Goal: Transaction & Acquisition: Purchase product/service

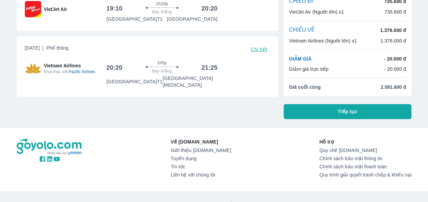
scroll to position [68, 0]
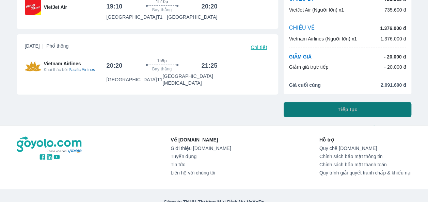
click at [365, 111] on button "Tiếp tục" at bounding box center [348, 109] width 128 height 15
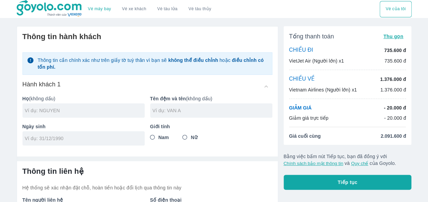
click at [22, 70] on div "Thông tin cần chính xác như trên giấy tờ tuỳ thân vì bạn sẽ không thể điều chỉn…" at bounding box center [147, 63] width 250 height 22
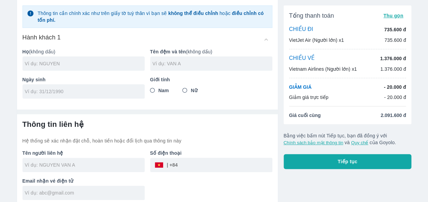
scroll to position [50, 0]
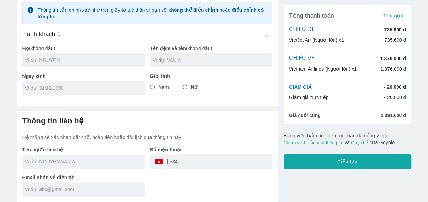
click at [61, 61] on input "text" at bounding box center [85, 60] width 120 height 7
type input "L"
type input "LE"
click at [182, 58] on input "text" at bounding box center [213, 60] width 120 height 7
type input "BAO NGAN"
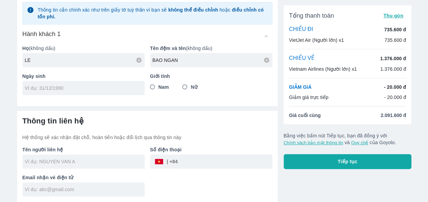
click at [93, 93] on div at bounding box center [83, 88] width 122 height 14
type input "[DATE]"
click at [184, 86] on input "Nữ" at bounding box center [185, 87] width 12 height 12
radio input "true"
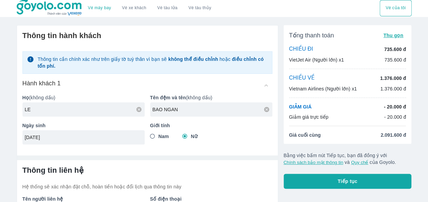
scroll to position [0, 0]
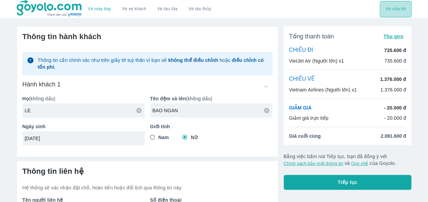
click at [402, 10] on button "Vé của tôi" at bounding box center [396, 9] width 32 height 16
type input "LE BAO NGAN"
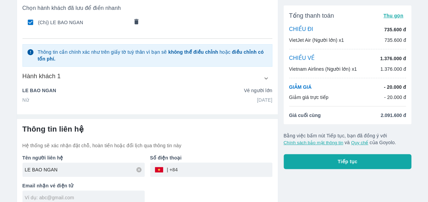
scroll to position [50, 0]
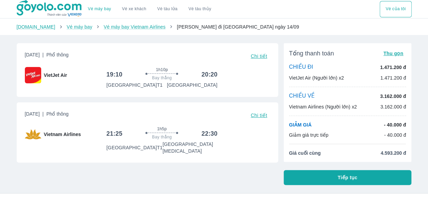
click at [358, 179] on button "Tiếp tục" at bounding box center [348, 177] width 128 height 15
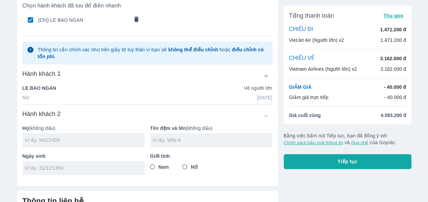
scroll to position [34, 0]
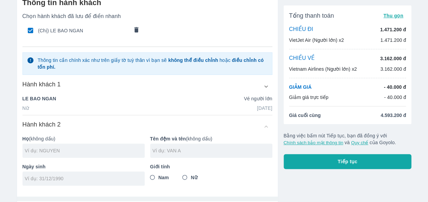
click at [266, 84] on icon "button" at bounding box center [266, 86] width 7 height 7
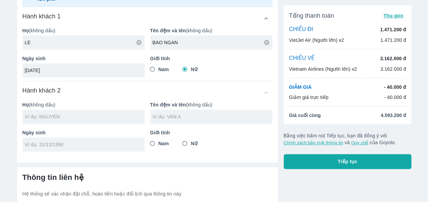
scroll to position [136, 0]
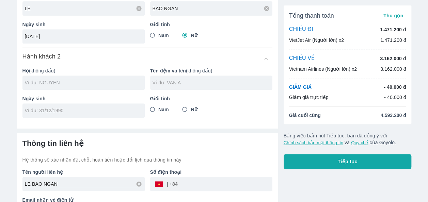
click at [57, 83] on input "text" at bounding box center [85, 82] width 120 height 7
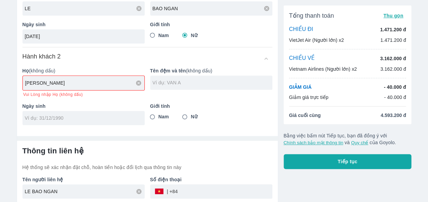
type input "[PERSON_NAME]"
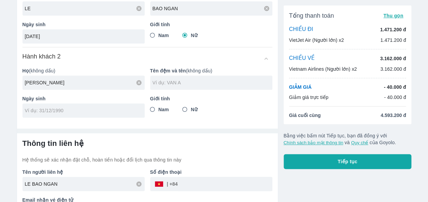
click at [167, 87] on div at bounding box center [211, 83] width 122 height 14
type input "[PERSON_NAME]"
click at [74, 112] on input "tel" at bounding box center [81, 110] width 113 height 7
type input "[DATE]"
click at [153, 110] on input "Nam" at bounding box center [152, 110] width 12 height 12
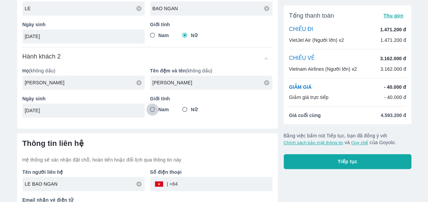
radio input "true"
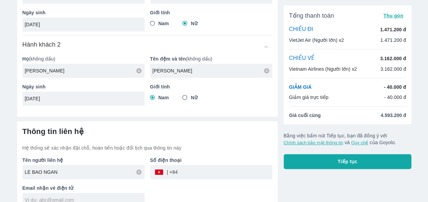
scroll to position [158, 0]
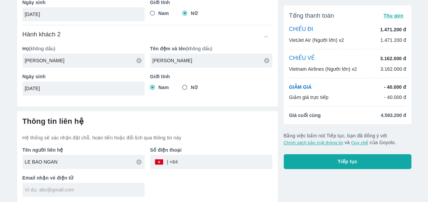
click at [191, 160] on input "tel" at bounding box center [225, 162] width 95 height 16
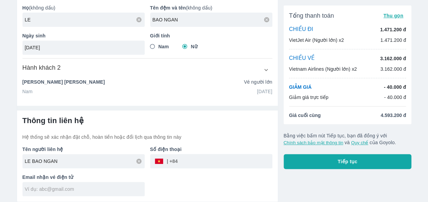
scroll to position [124, 0]
type input "378994957"
click at [230, 186] on div "Tên người liên hệ LE BAO NGAN Số điện thoại ​ 378994957 Email nhận vé điện tử" at bounding box center [144, 169] width 255 height 56
click at [102, 187] on input "text" at bounding box center [85, 190] width 120 height 7
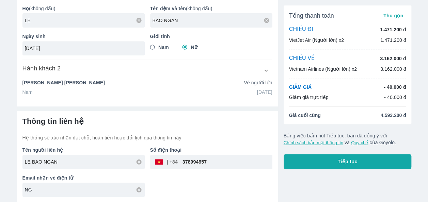
type input "N"
type input "[EMAIL_ADDRESS][DOMAIN_NAME]"
click at [235, 176] on div "Tên người liên hệ LE BAO NGAN Số điện thoại ​ 378994957 Email nhận vé điện tử n…" at bounding box center [144, 169] width 255 height 56
click at [266, 69] on icon "button" at bounding box center [266, 70] width 7 height 7
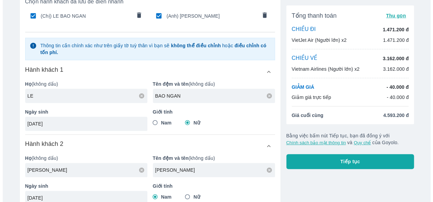
scroll to position [68, 0]
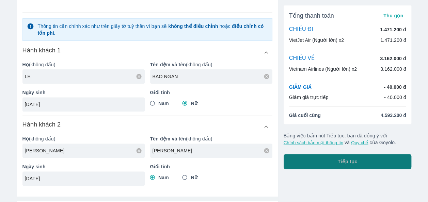
click at [355, 159] on span "Tiếp tục" at bounding box center [348, 161] width 20 height 7
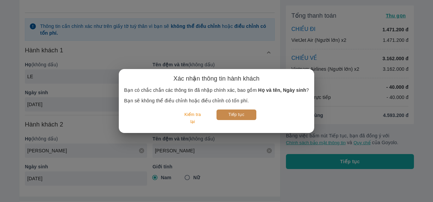
click at [245, 114] on button "Tiếp tục" at bounding box center [237, 115] width 40 height 11
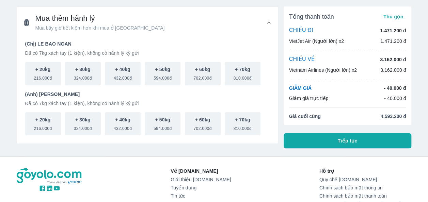
scroll to position [34, 0]
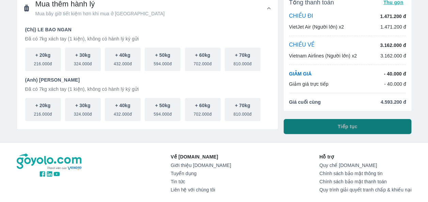
click at [349, 125] on span "Tiếp tục" at bounding box center [348, 126] width 20 height 7
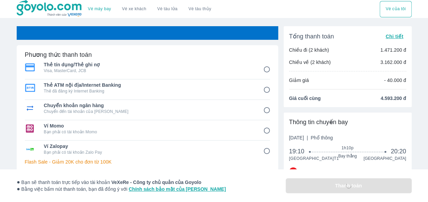
scroll to position [68, 0]
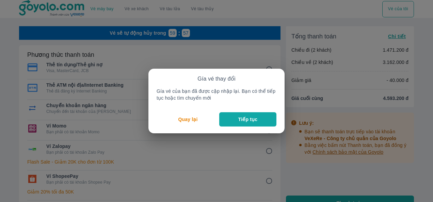
click at [241, 119] on p "Tiếp tục" at bounding box center [247, 119] width 19 height 7
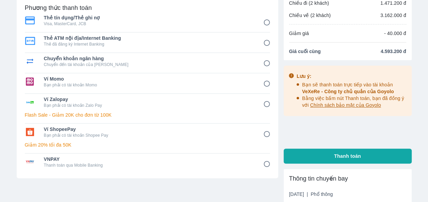
scroll to position [68, 0]
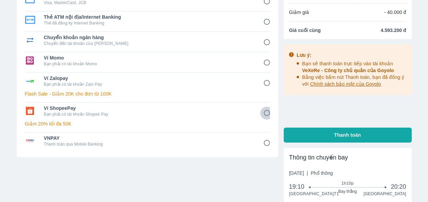
click at [267, 112] on input "6" at bounding box center [266, 113] width 13 height 13
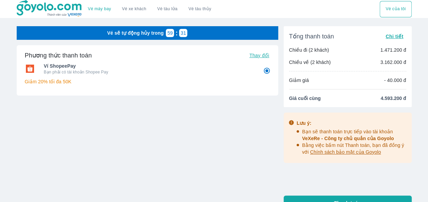
scroll to position [0, 0]
click at [255, 55] on span "Thay đổi" at bounding box center [259, 55] width 20 height 5
radio input "true"
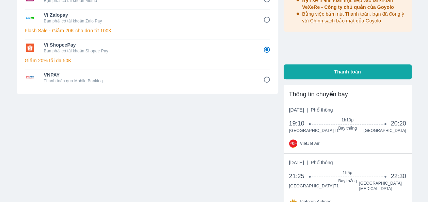
scroll to position [115, 0]
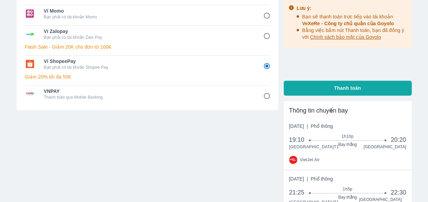
click at [358, 88] on span "Thanh toán" at bounding box center [347, 88] width 27 height 7
radio input "false"
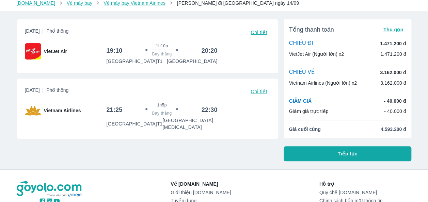
scroll to position [34, 0]
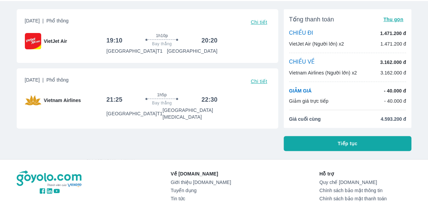
click at [354, 143] on span "Tiếp tục" at bounding box center [348, 143] width 20 height 7
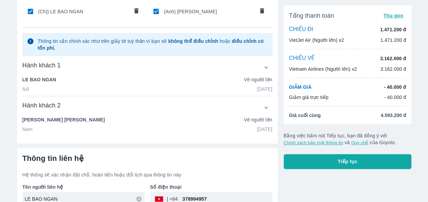
scroll to position [68, 0]
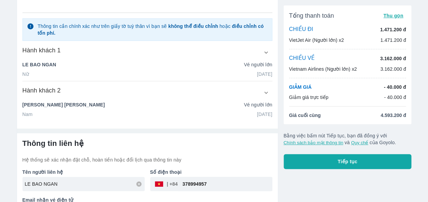
click at [268, 50] on icon "button" at bounding box center [266, 52] width 7 height 7
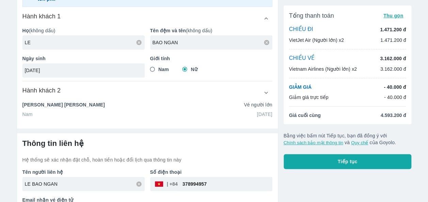
scroll to position [124, 0]
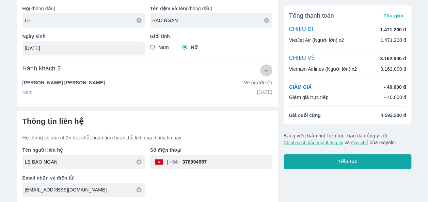
click at [265, 70] on icon "button" at bounding box center [266, 70] width 7 height 7
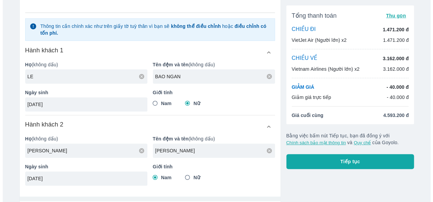
scroll to position [102, 0]
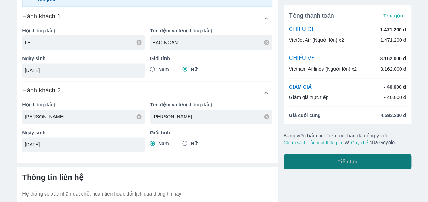
click at [332, 161] on button "Tiếp tục" at bounding box center [348, 161] width 128 height 15
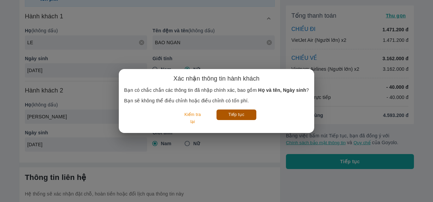
click at [238, 115] on button "Tiếp tục" at bounding box center [237, 115] width 40 height 11
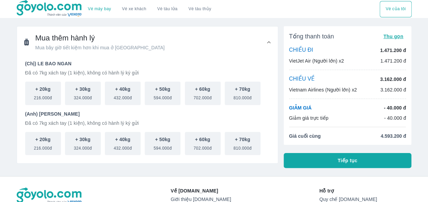
click at [357, 162] on button "Tiếp tục" at bounding box center [348, 160] width 128 height 15
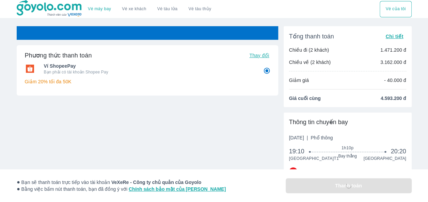
radio input "false"
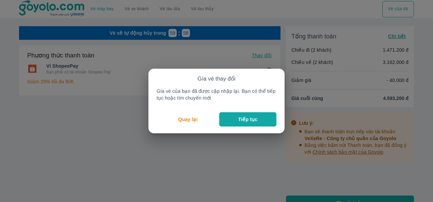
click at [250, 119] on p "Tiếp tục" at bounding box center [247, 119] width 19 height 7
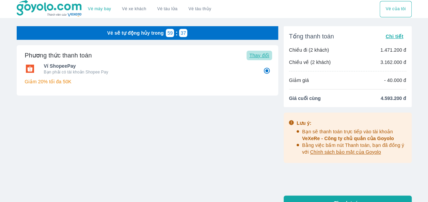
click at [262, 53] on span "Thay đổi" at bounding box center [259, 55] width 20 height 5
radio input "false"
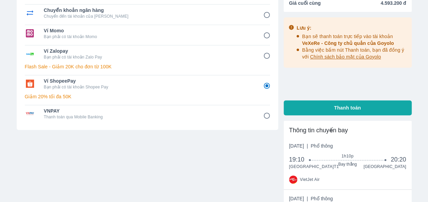
scroll to position [102, 0]
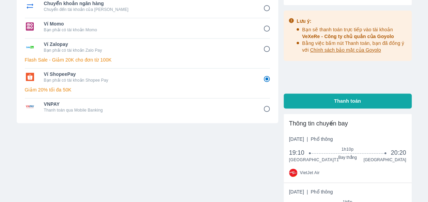
click at [148, 53] on div "Ví Zalopay Bạn phải có tài khoản Zalo Pay" at bounding box center [147, 47] width 245 height 16
radio input "true"
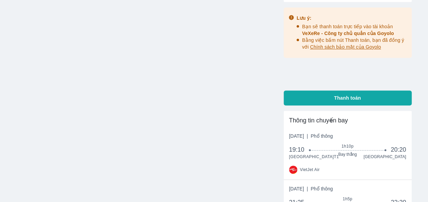
scroll to position [34, 0]
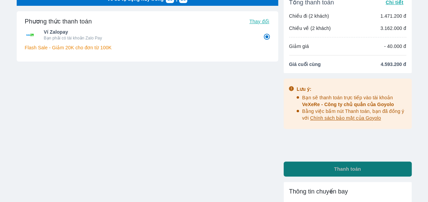
click at [363, 171] on button "Thanh toán" at bounding box center [348, 169] width 128 height 15
radio input "false"
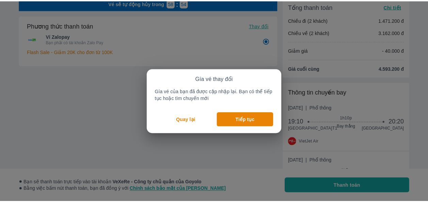
scroll to position [34, 0]
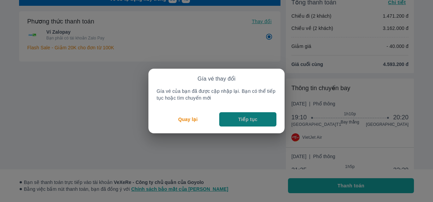
click at [265, 121] on button "Tiếp tục" at bounding box center [247, 119] width 57 height 14
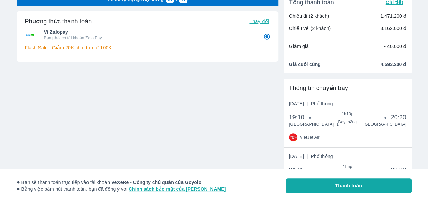
scroll to position [0, 0]
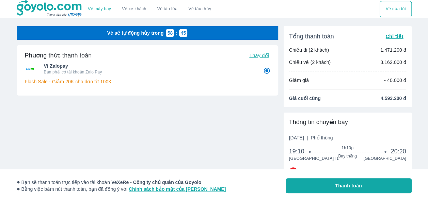
click at [264, 55] on span "Thay đổi" at bounding box center [259, 55] width 20 height 5
radio input "false"
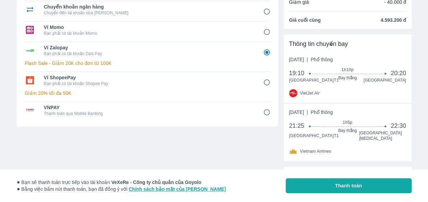
scroll to position [65, 0]
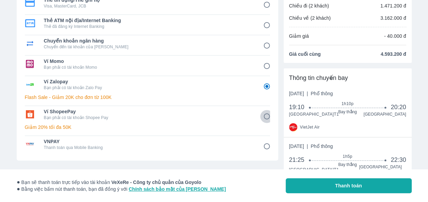
click at [264, 114] on input "6" at bounding box center [266, 116] width 13 height 13
radio input "false"
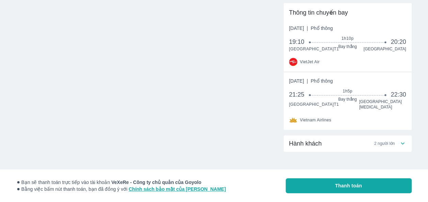
scroll to position [114, 0]
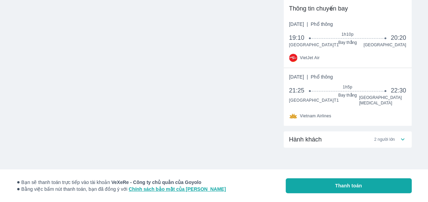
click at [403, 138] on icon at bounding box center [402, 139] width 7 height 7
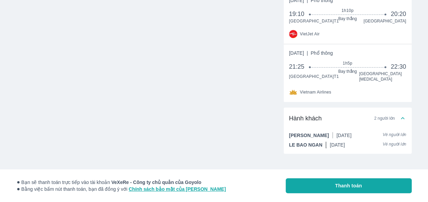
scroll to position [144, 0]
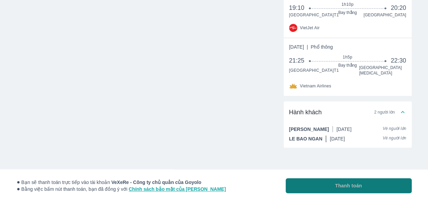
click at [356, 186] on span "Thanh toán" at bounding box center [348, 186] width 27 height 7
radio input "true"
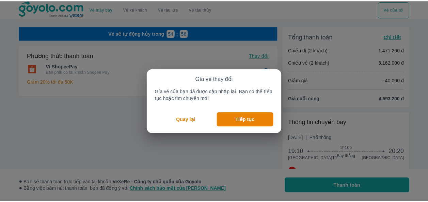
scroll to position [114, 0]
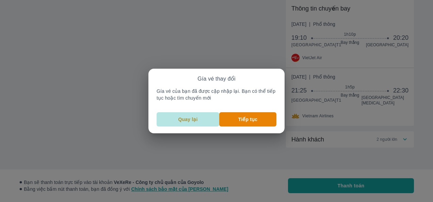
click at [186, 120] on p "Quay lại" at bounding box center [188, 119] width 19 height 7
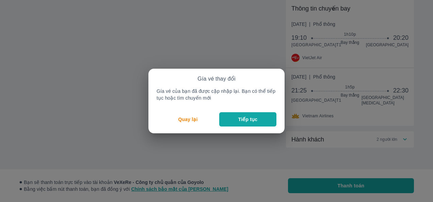
click at [241, 120] on p "Tiếp tục" at bounding box center [247, 119] width 19 height 7
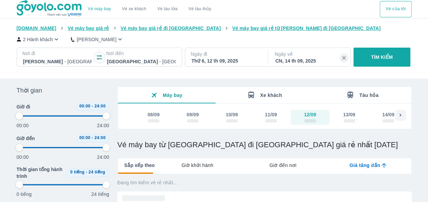
type input "97.9166666666667"
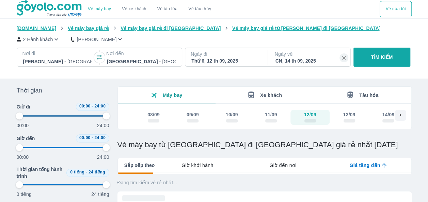
type input "97.9166666666667"
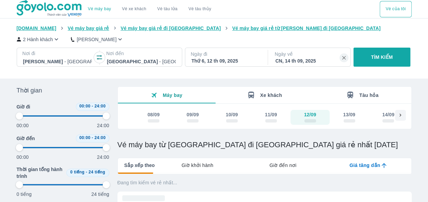
type input "97.9166666666667"
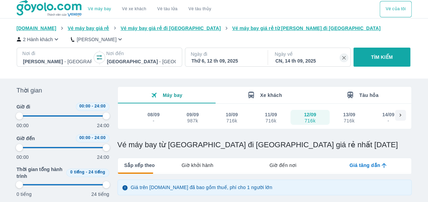
type input "97.9166666666667"
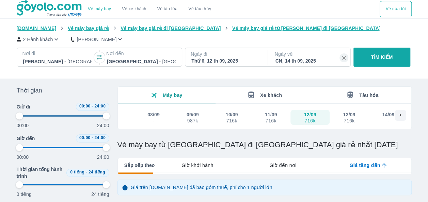
type input "97.9166666666667"
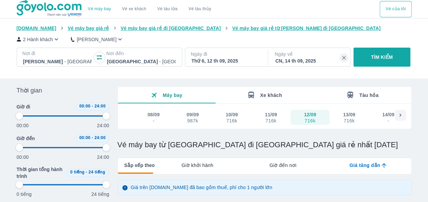
type input "97.9166666666667"
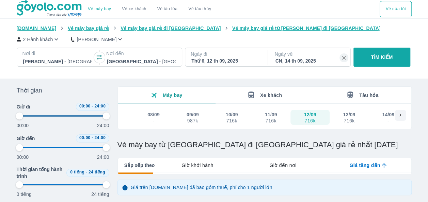
type input "97.9166666666667"
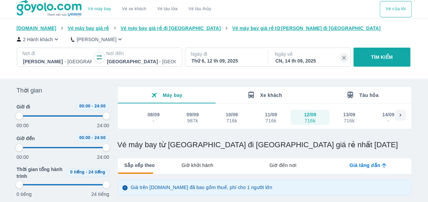
type input "97.9166666666667"
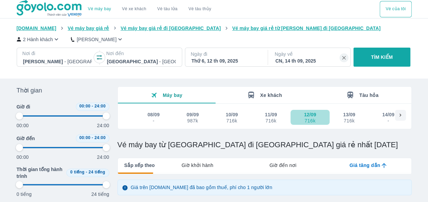
type input "97.9166666666667"
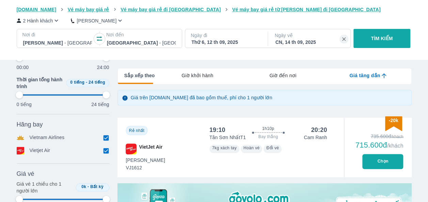
scroll to position [102, 0]
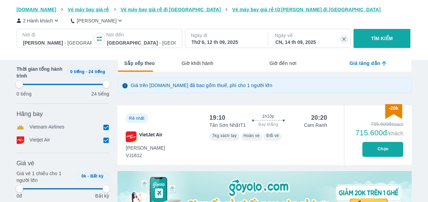
type input "97.9166666666667"
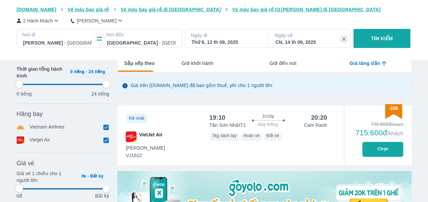
type input "97.9166666666667"
click at [373, 149] on button "Chọn" at bounding box center [382, 149] width 41 height 15
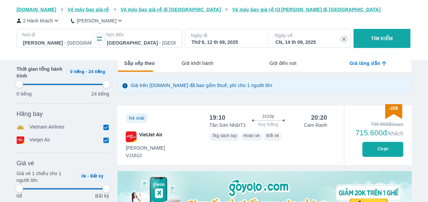
type input "97.9166666666667"
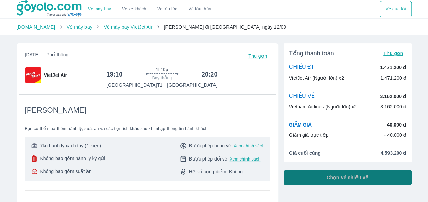
click at [358, 178] on span "Chọn vé chiều về" at bounding box center [348, 177] width 42 height 7
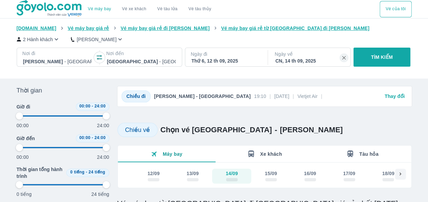
type input "97.9166666666667"
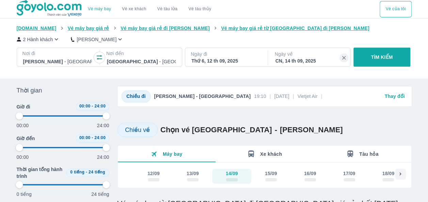
type input "97.9166666666667"
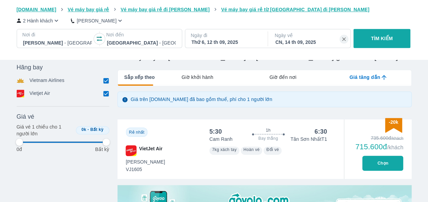
type input "97.9166666666667"
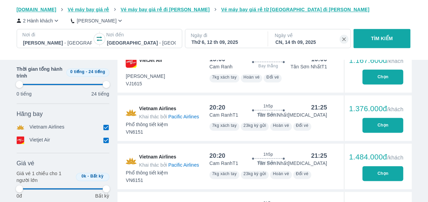
type input "97.9166666666667"
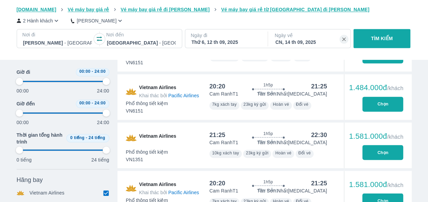
scroll to position [498, 0]
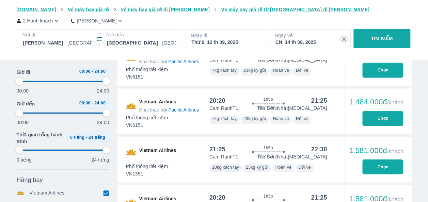
type input "97.9166666666667"
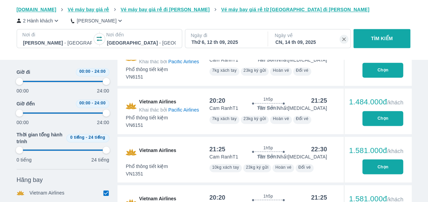
type input "97.9166666666667"
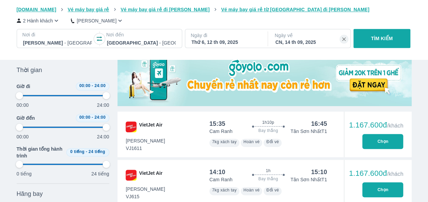
type input "97.9166666666667"
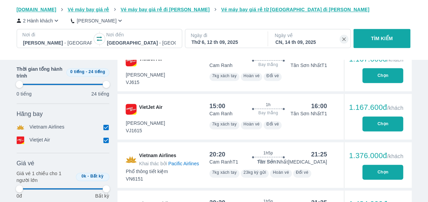
type input "97.9166666666667"
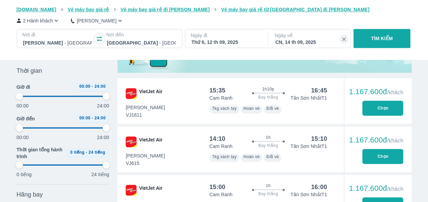
type input "97.9166666666667"
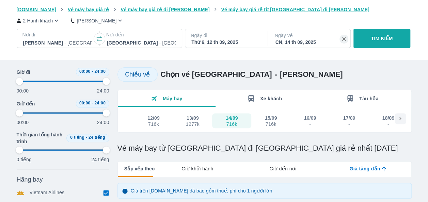
scroll to position [0, 0]
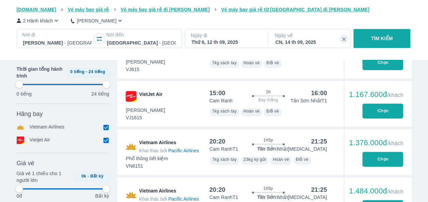
type input "97.9166666666667"
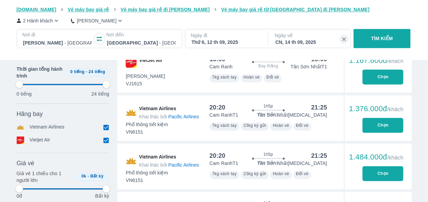
type input "97.9166666666667"
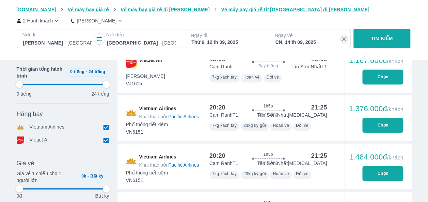
type input "97.9166666666667"
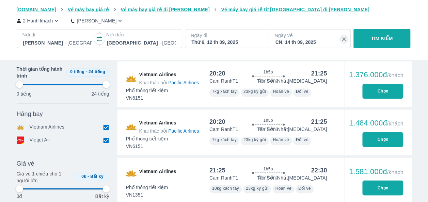
type input "97.9166666666667"
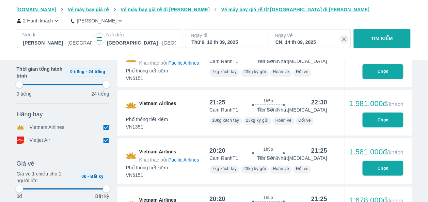
type input "97.9166666666667"
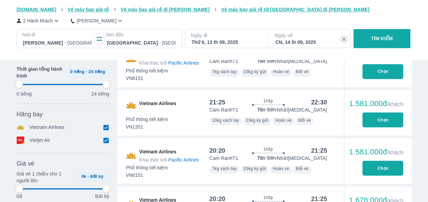
type input "97.9166666666667"
click at [383, 119] on button "Chọn" at bounding box center [382, 119] width 41 height 15
type input "97.9166666666667"
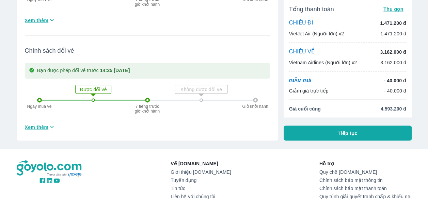
scroll to position [647, 0]
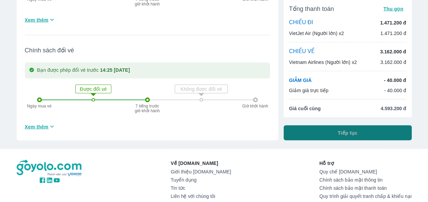
click at [372, 131] on button "Tiếp tục" at bounding box center [348, 133] width 128 height 15
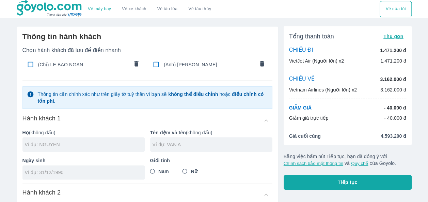
click at [28, 63] on input "checkbox" at bounding box center [30, 64] width 13 height 13
checkbox input "true"
type input "LE"
type input "BAO NGAN"
type input "[DATE]"
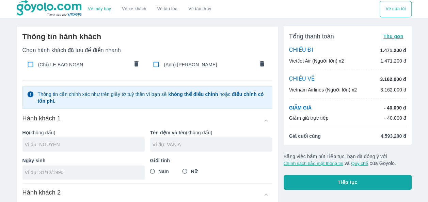
radio input "true"
type input "LE BAO NGAN"
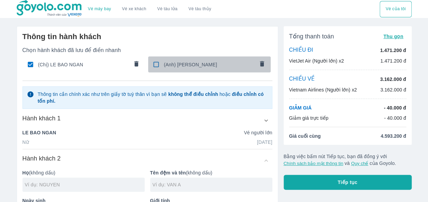
click at [154, 65] on input "checkbox" at bounding box center [156, 64] width 13 height 13
checkbox input "true"
type input "[PERSON_NAME]"
type input "[DATE]"
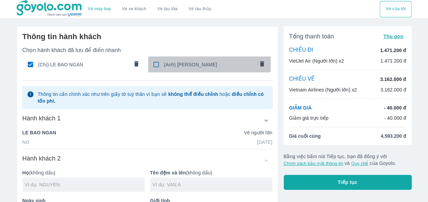
radio input "true"
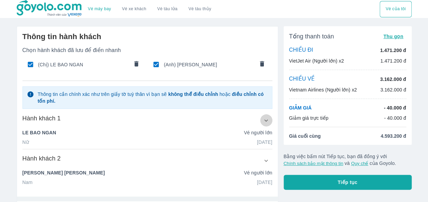
click at [264, 120] on icon "button" at bounding box center [266, 120] width 7 height 7
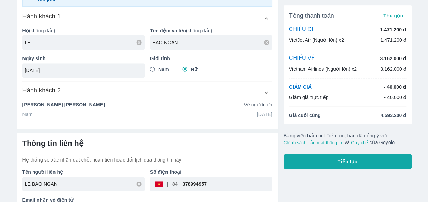
scroll to position [124, 0]
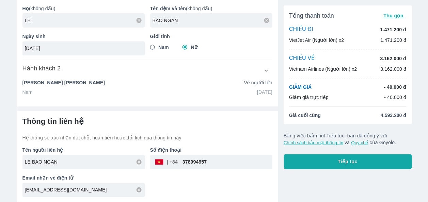
click at [269, 69] on icon "button" at bounding box center [266, 70] width 7 height 7
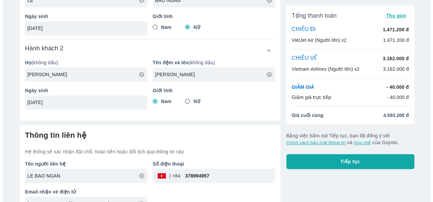
scroll to position [158, 0]
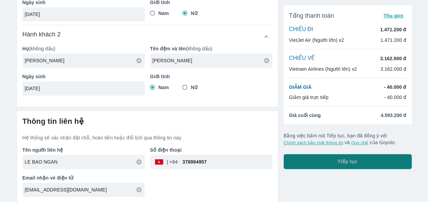
click at [341, 165] on button "Tiếp tục" at bounding box center [348, 161] width 128 height 15
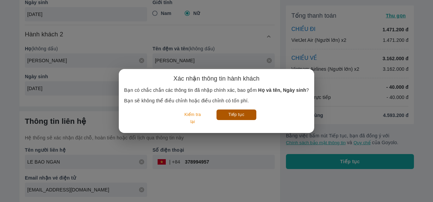
click at [247, 117] on button "Tiếp tục" at bounding box center [237, 115] width 40 height 11
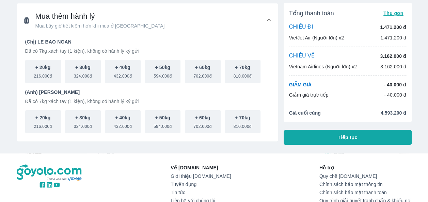
scroll to position [34, 0]
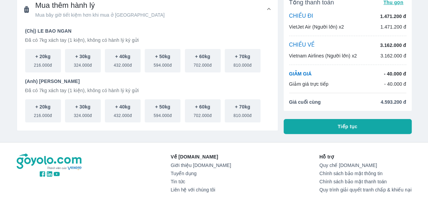
click at [359, 127] on button "Tiếp tục" at bounding box center [348, 126] width 128 height 15
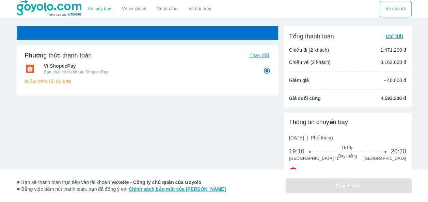
click at [255, 53] on span "Thay đổi" at bounding box center [259, 55] width 20 height 5
radio input "false"
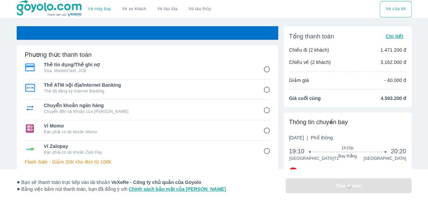
click at [108, 65] on span "Thẻ tín dụng/Thẻ ghi nợ" at bounding box center [149, 64] width 210 height 7
radio input "true"
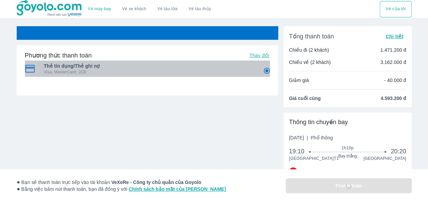
click at [134, 69] on p "Visa, MasterCard, JCB" at bounding box center [149, 71] width 210 height 5
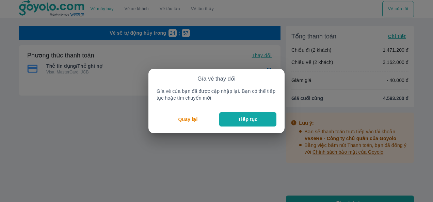
click at [235, 116] on button "Tiếp tục" at bounding box center [247, 119] width 57 height 14
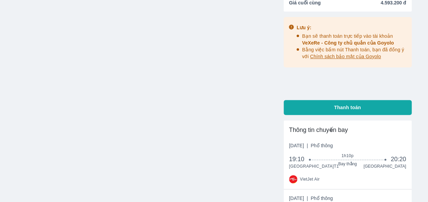
scroll to position [102, 0]
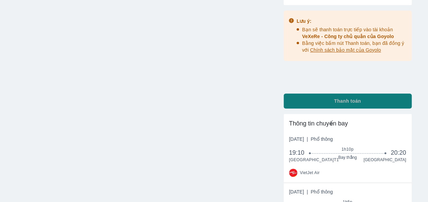
click at [355, 105] on button "Thanh toán" at bounding box center [348, 101] width 128 height 15
radio input "false"
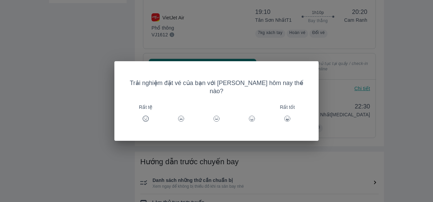
scroll to position [238, 0]
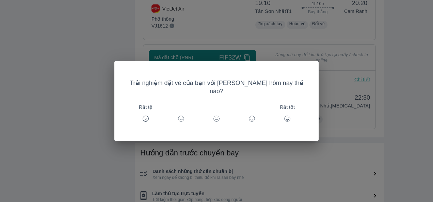
click at [217, 115] on icon at bounding box center [216, 118] width 7 height 7
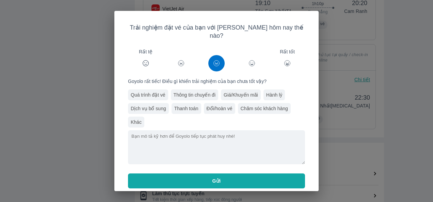
scroll to position [6, 0]
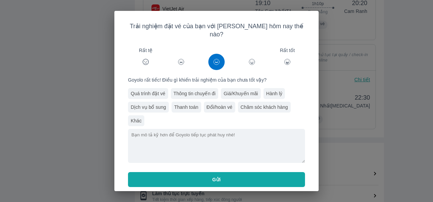
click at [225, 88] on div "Giá/Khuyến mãi" at bounding box center [241, 93] width 40 height 11
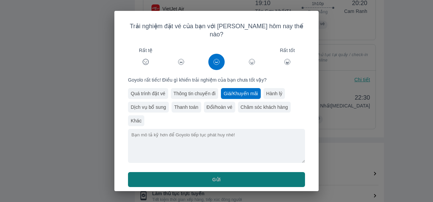
click at [240, 172] on button "Gửi" at bounding box center [216, 179] width 177 height 15
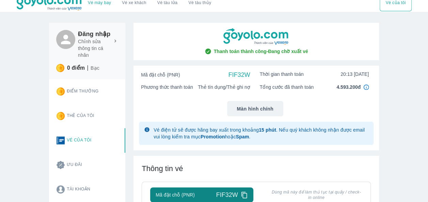
scroll to position [0, 0]
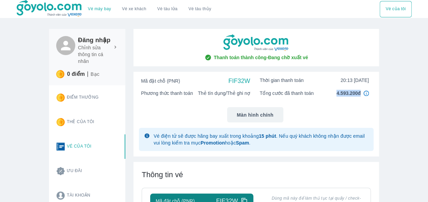
drag, startPoint x: 360, startPoint y: 93, endPoint x: 337, endPoint y: 92, distance: 23.5
click at [337, 92] on span "4.593.200đ" at bounding box center [349, 93] width 24 height 7
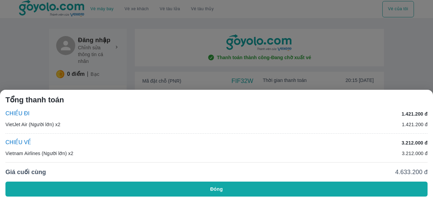
copy span "4.593.200đ"
drag, startPoint x: 397, startPoint y: 172, endPoint x: 426, endPoint y: 174, distance: 29.7
click at [426, 174] on span "4.633.200 đ" at bounding box center [412, 172] width 32 height 8
copy span "4.633.200 đ"
click at [414, 73] on div at bounding box center [216, 101] width 433 height 202
